Goal: Find specific fact: Find specific fact

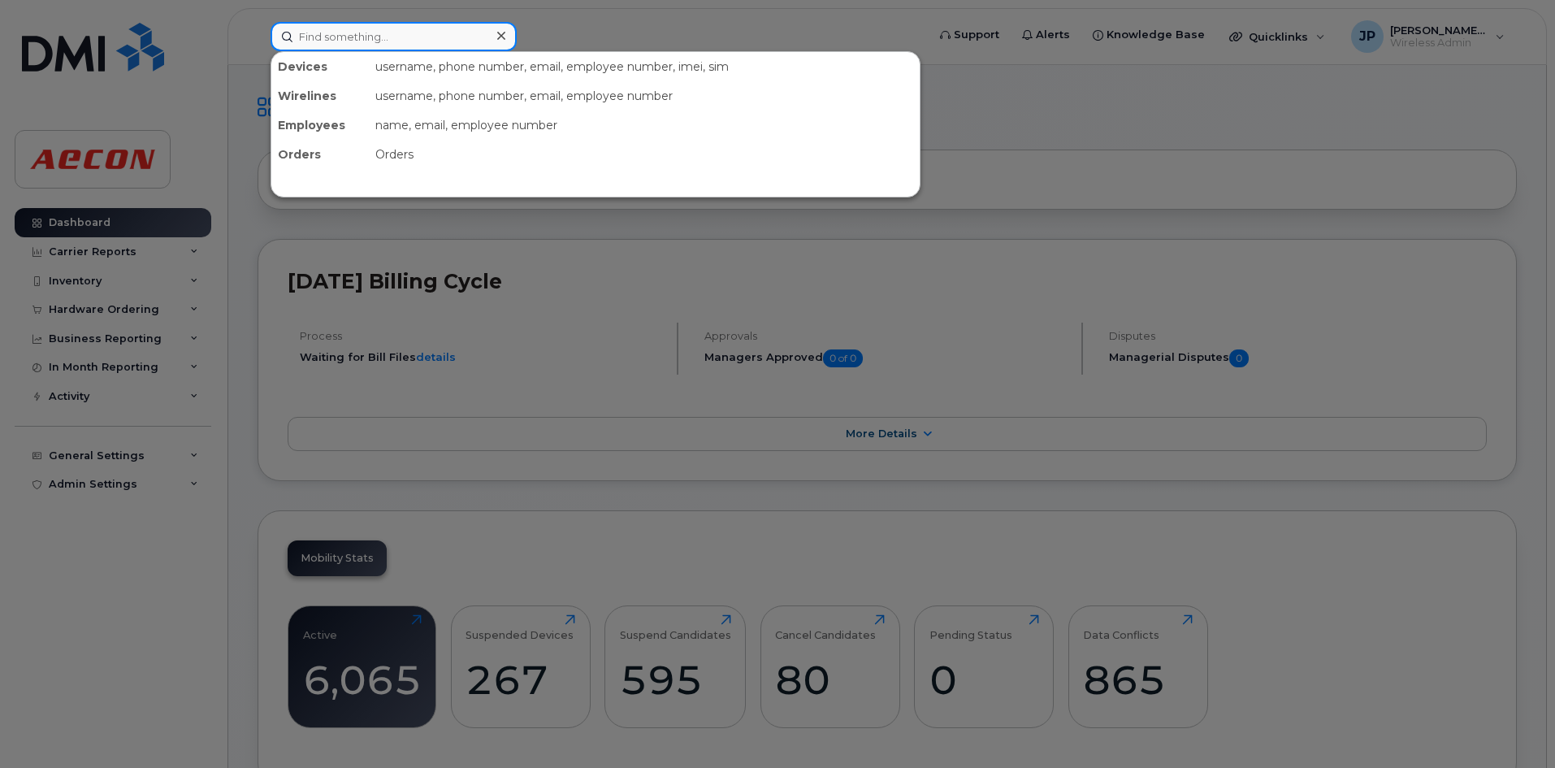
click at [357, 37] on input at bounding box center [394, 36] width 246 height 29
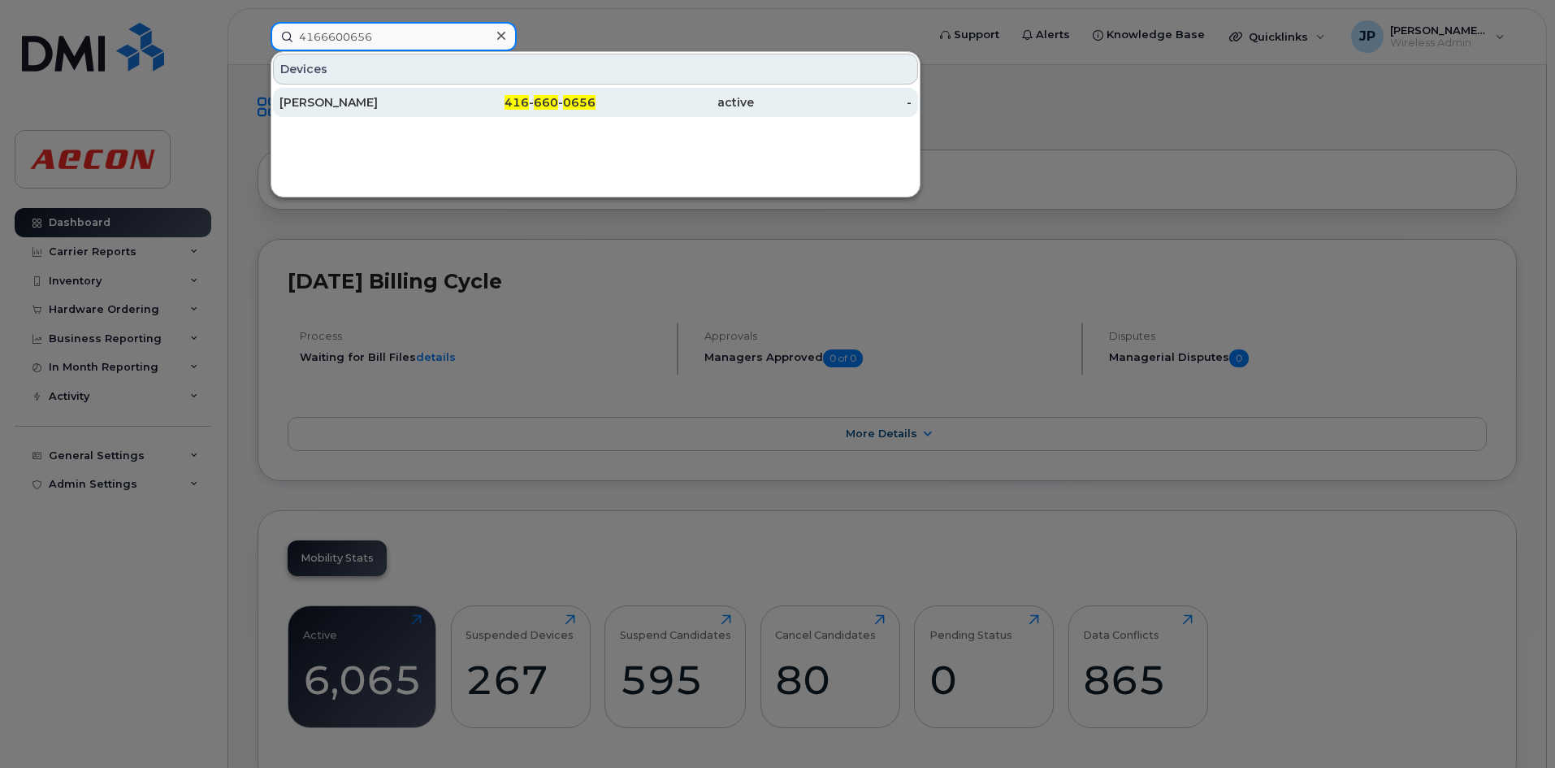
type input "4166600656"
click at [358, 98] on div "[PERSON_NAME]" at bounding box center [359, 102] width 158 height 16
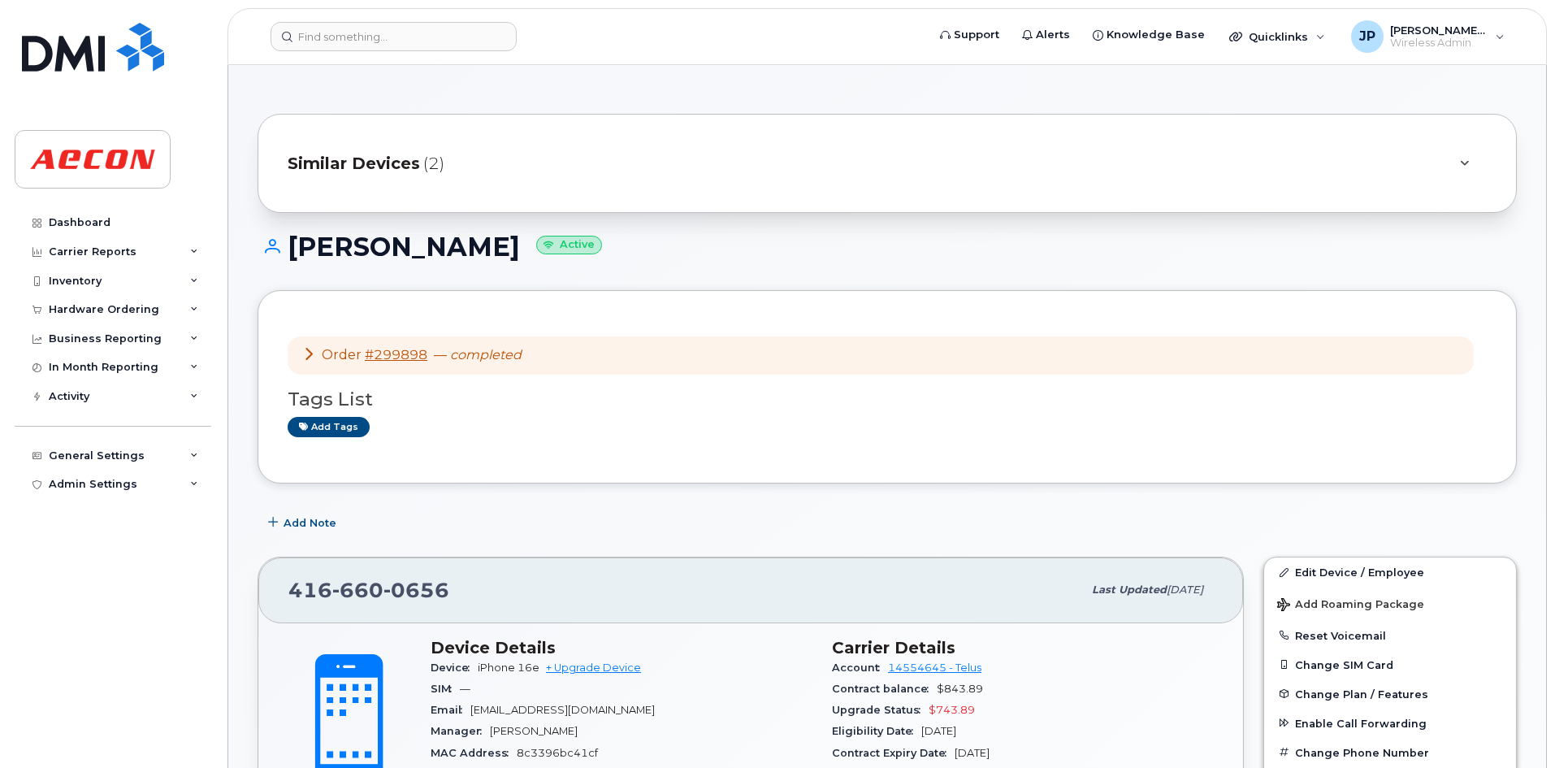
drag, startPoint x: 577, startPoint y: 249, endPoint x: 293, endPoint y: 249, distance: 283.6
click at [293, 249] on h1 "[PERSON_NAME] Active" at bounding box center [887, 246] width 1259 height 28
copy h1 "[PERSON_NAME]"
